Goal: Find specific page/section: Find specific page/section

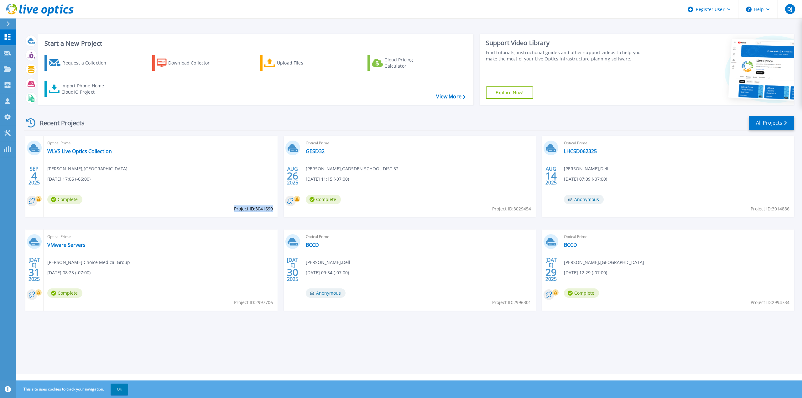
click at [31, 12] on icon at bounding box center [39, 10] width 67 height 13
click at [84, 152] on link "WLVS Live Optics Collection" at bounding box center [79, 151] width 65 height 6
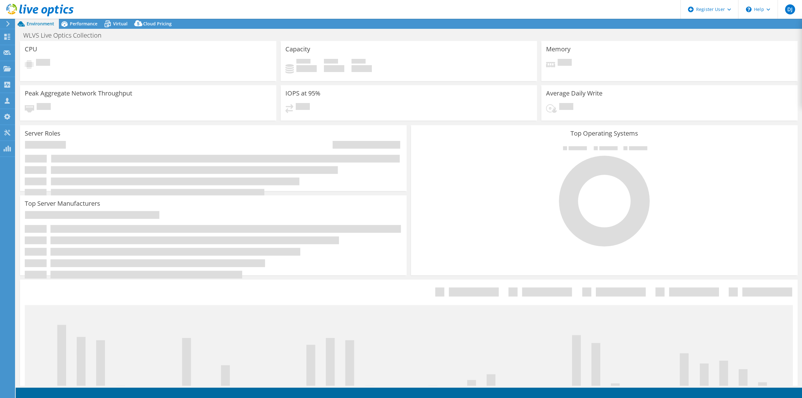
select select "USD"
